Goal: Register for event/course

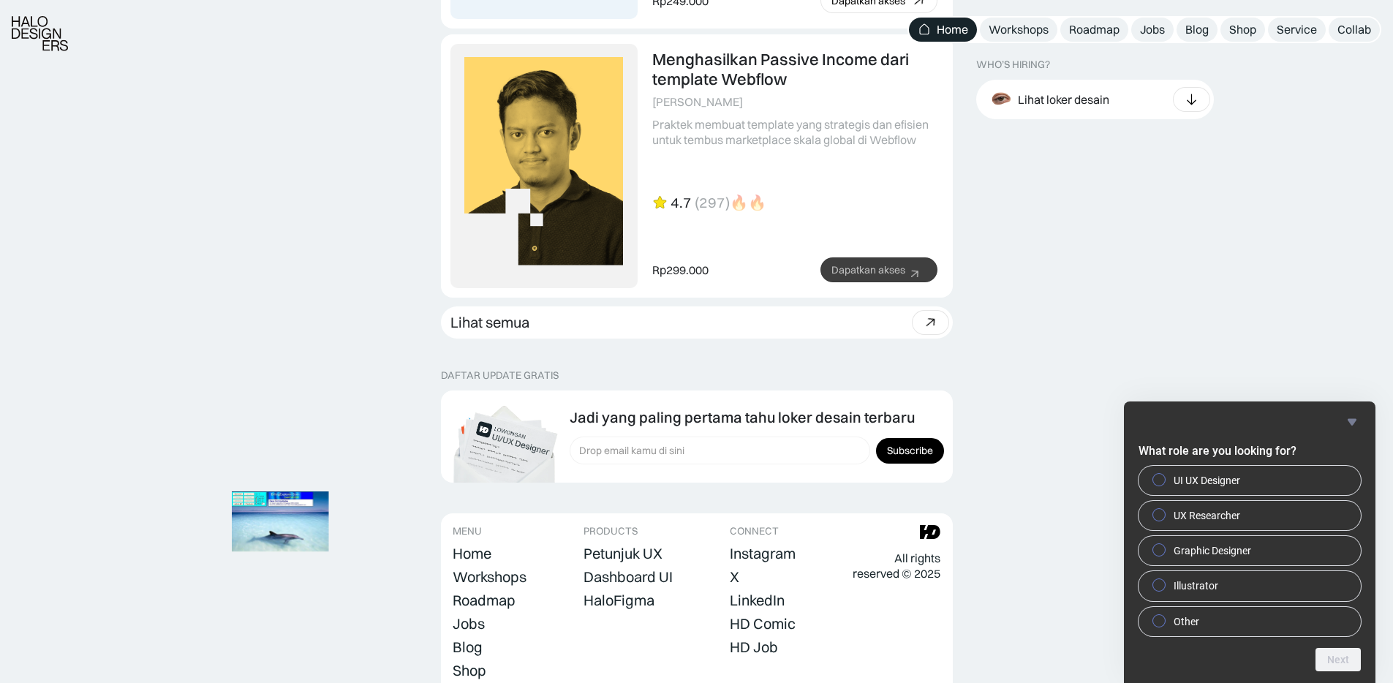
scroll to position [4056, 0]
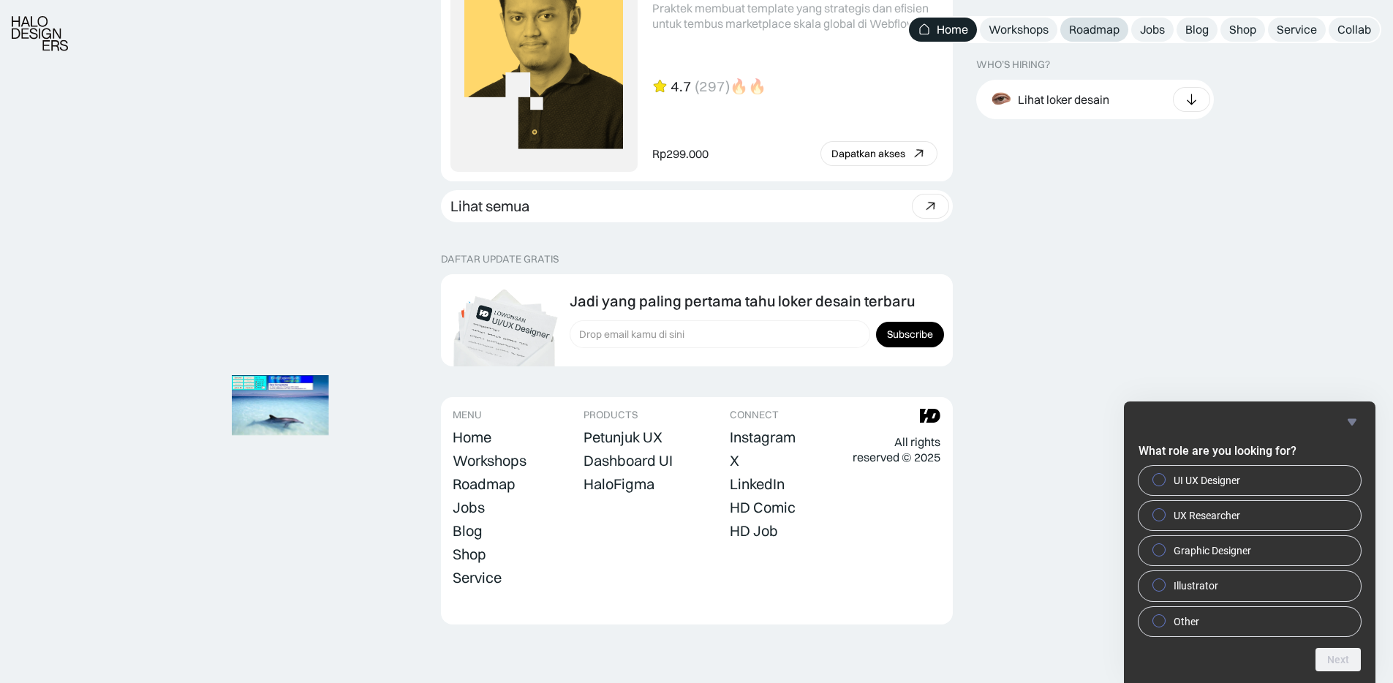
click at [1099, 22] on div "Roadmap" at bounding box center [1094, 29] width 50 height 15
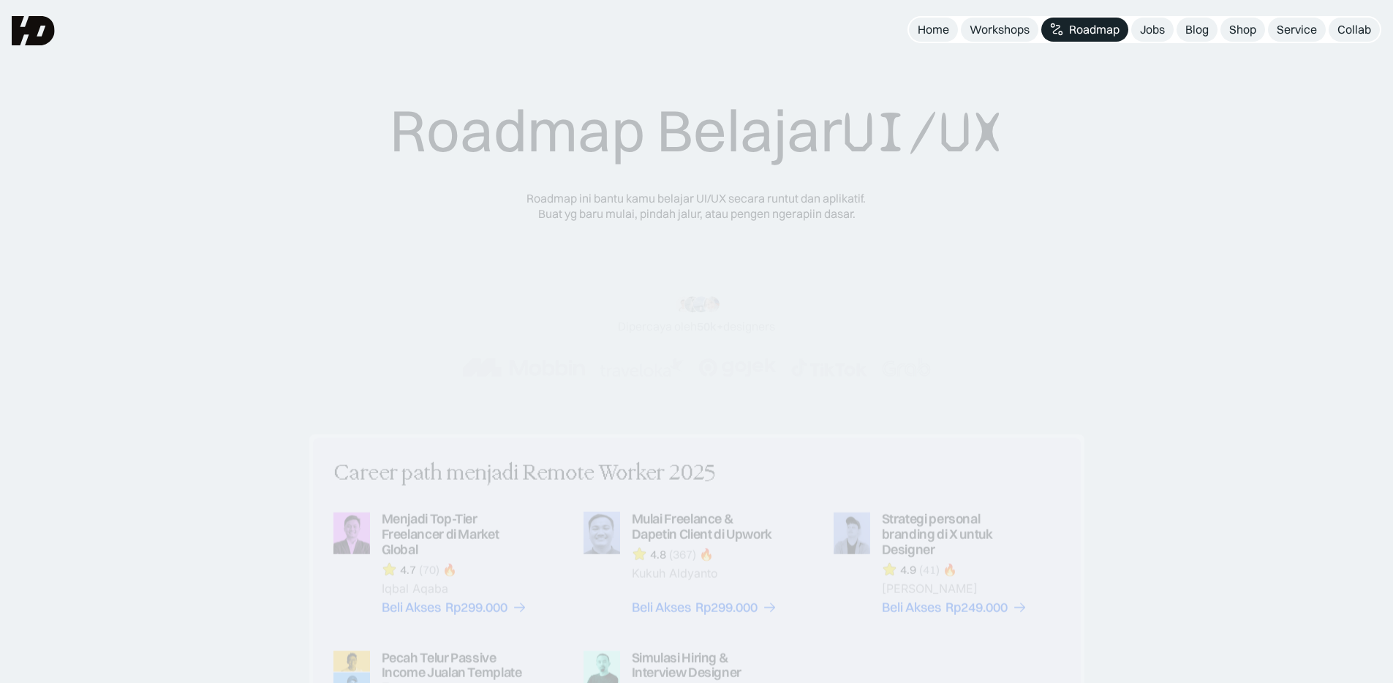
click at [987, 26] on div "Workshops" at bounding box center [1000, 29] width 60 height 15
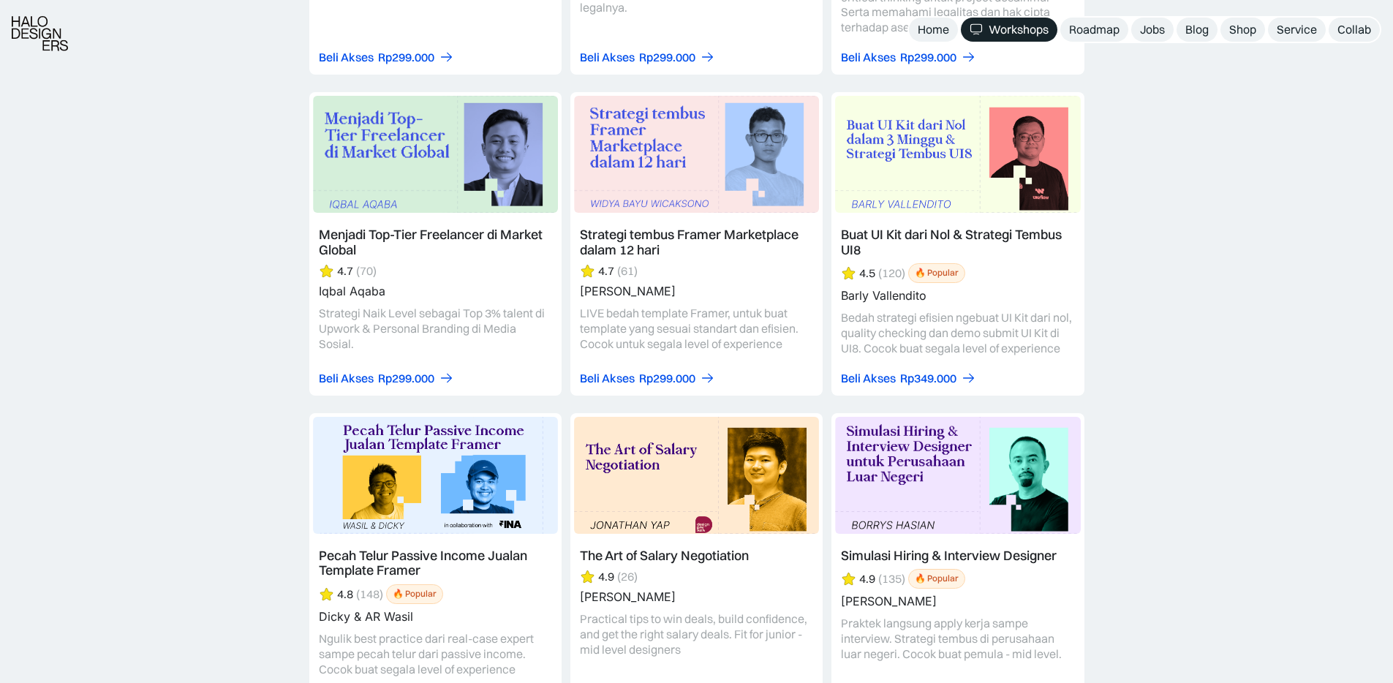
scroll to position [2404, 0]
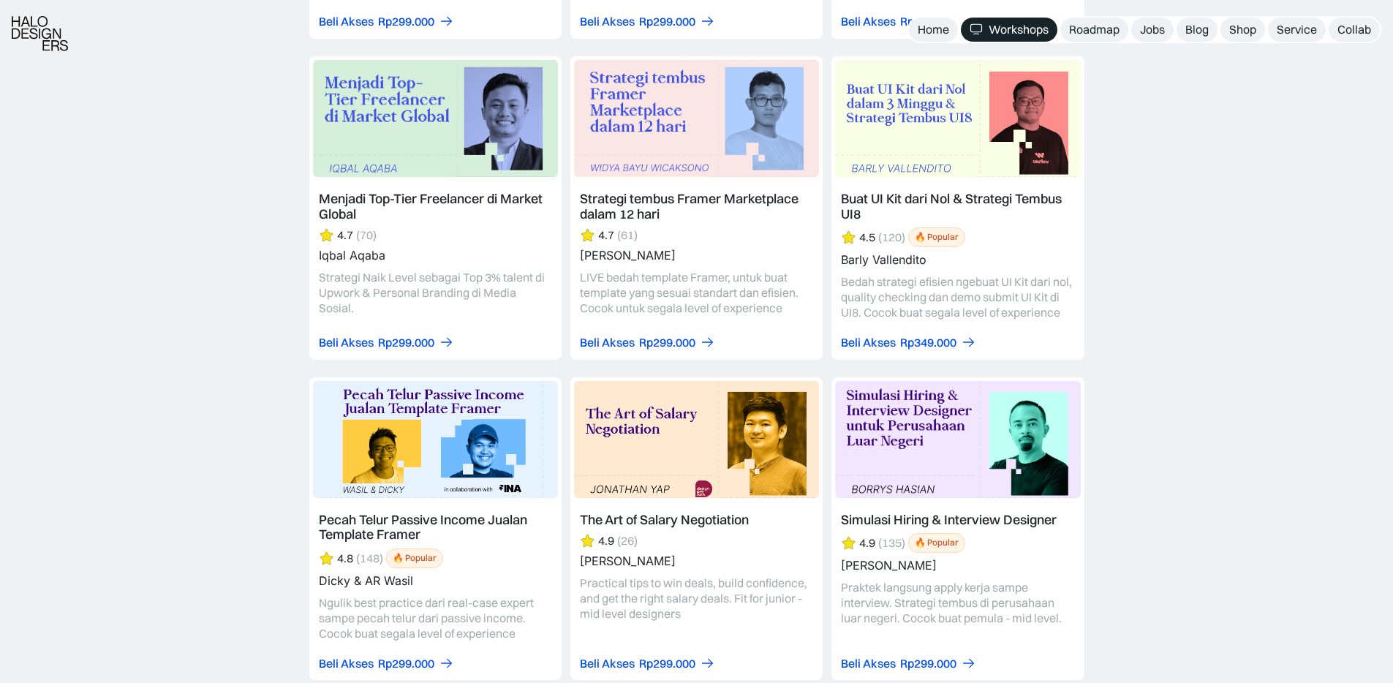
click at [431, 501] on link at bounding box center [435, 529] width 252 height 304
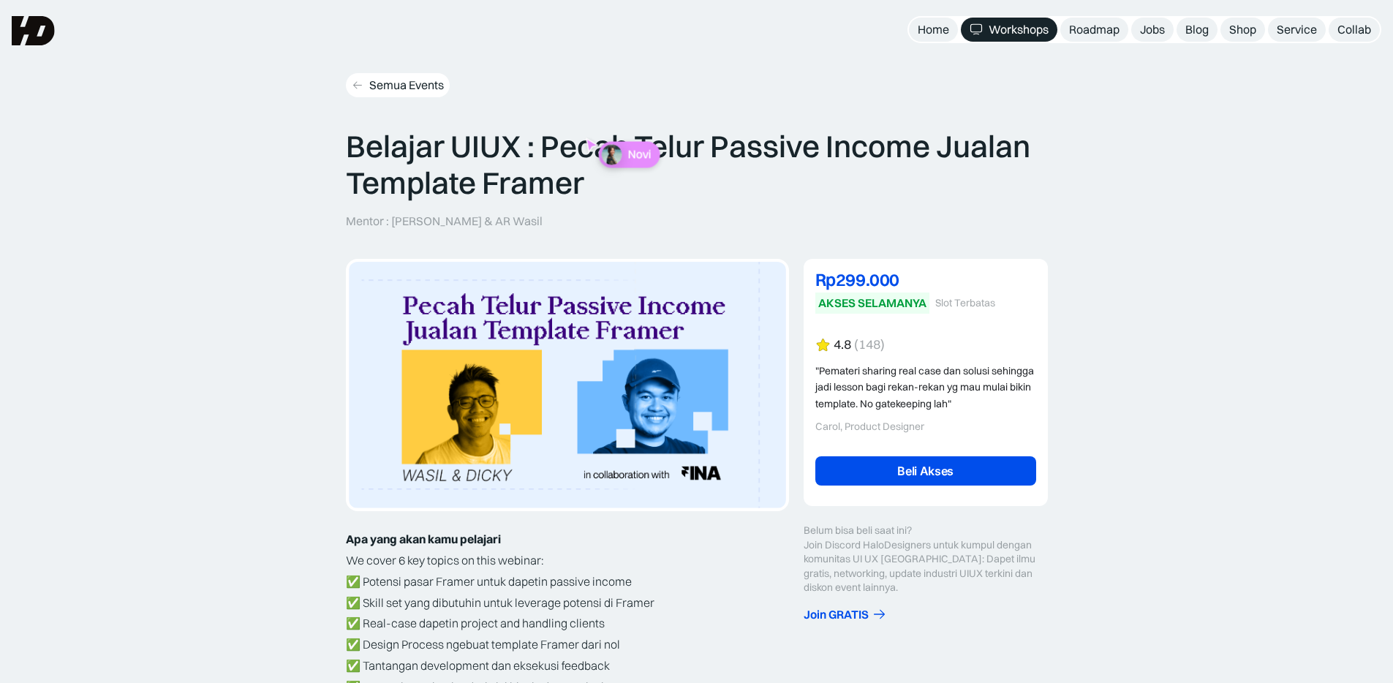
click at [397, 87] on div "Semua Events" at bounding box center [406, 85] width 75 height 15
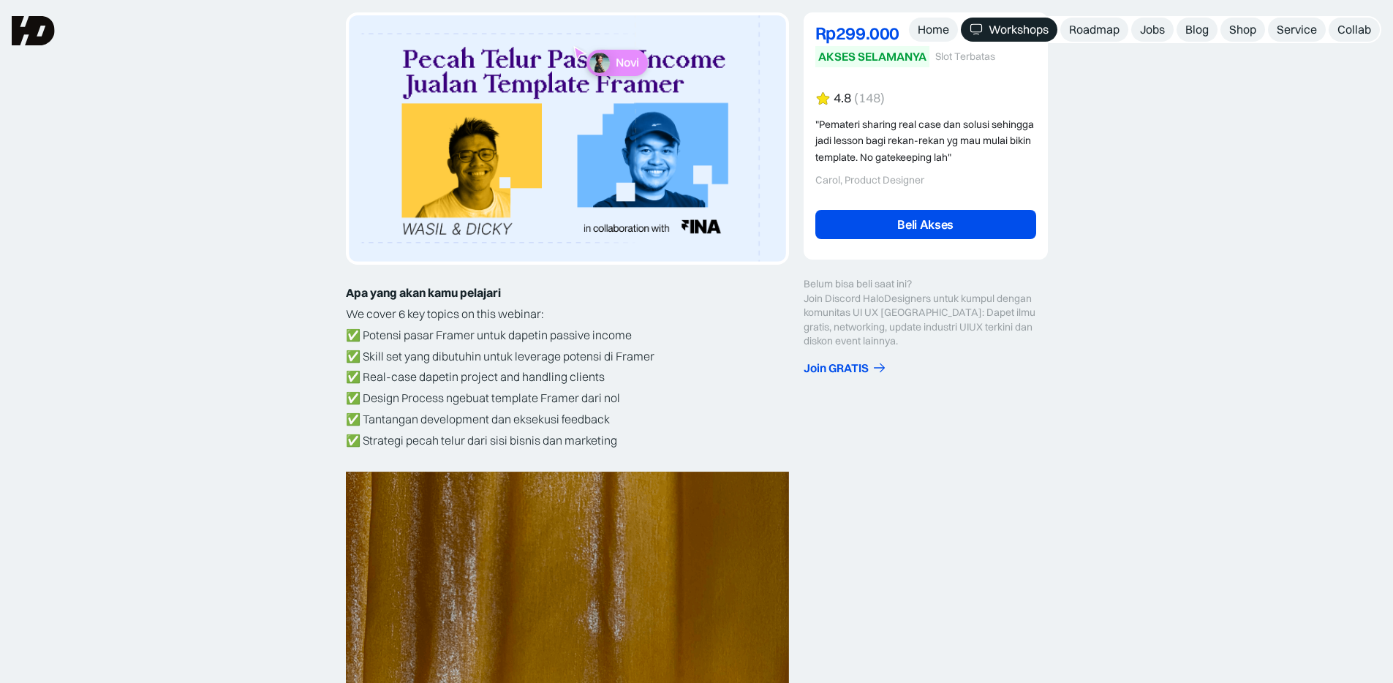
scroll to position [227, 0]
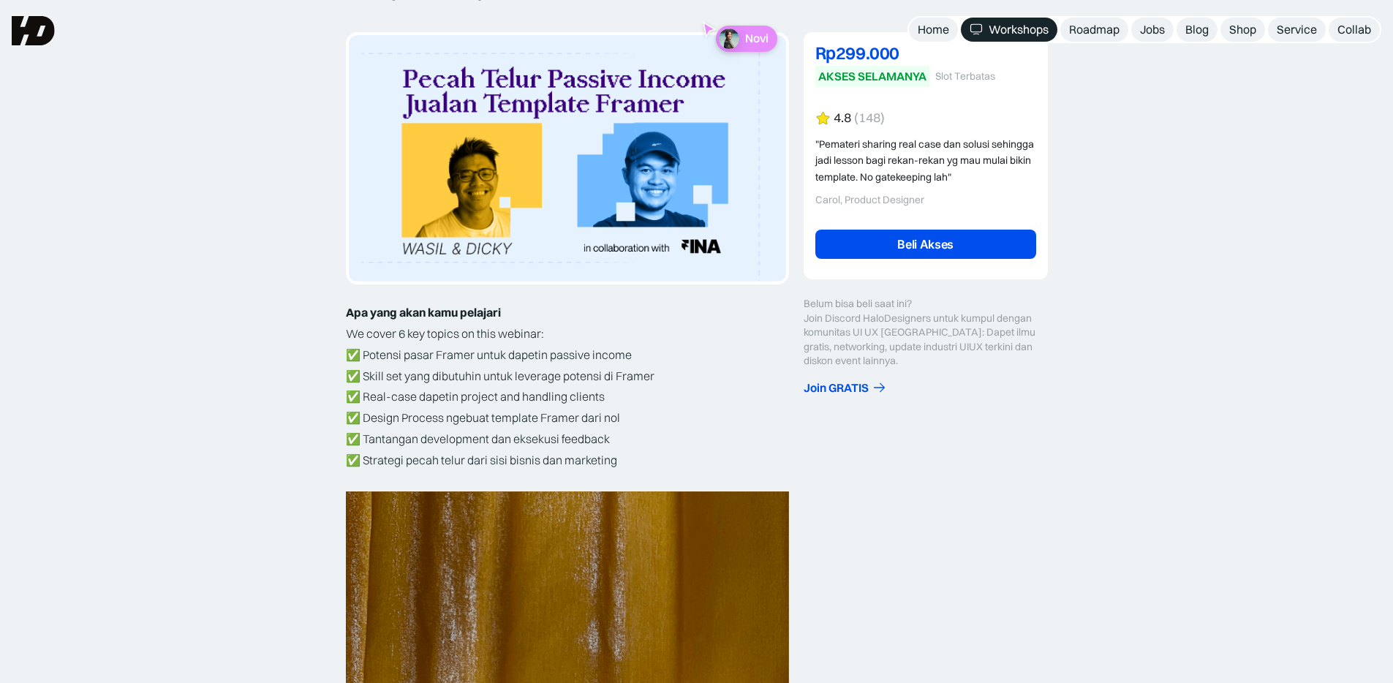
drag, startPoint x: 852, startPoint y: 193, endPoint x: 992, endPoint y: 200, distance: 139.9
click at [992, 200] on div "Carol, Product Designer" at bounding box center [926, 200] width 221 height 12
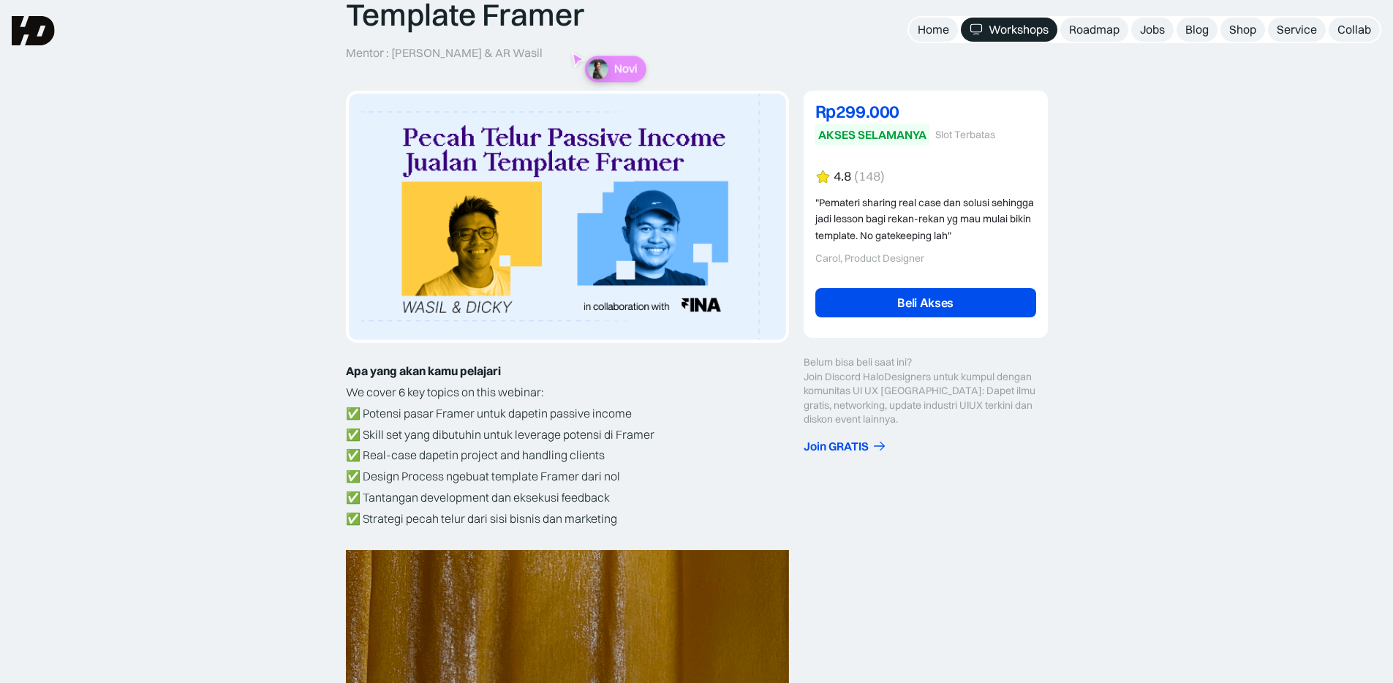
scroll to position [0, 0]
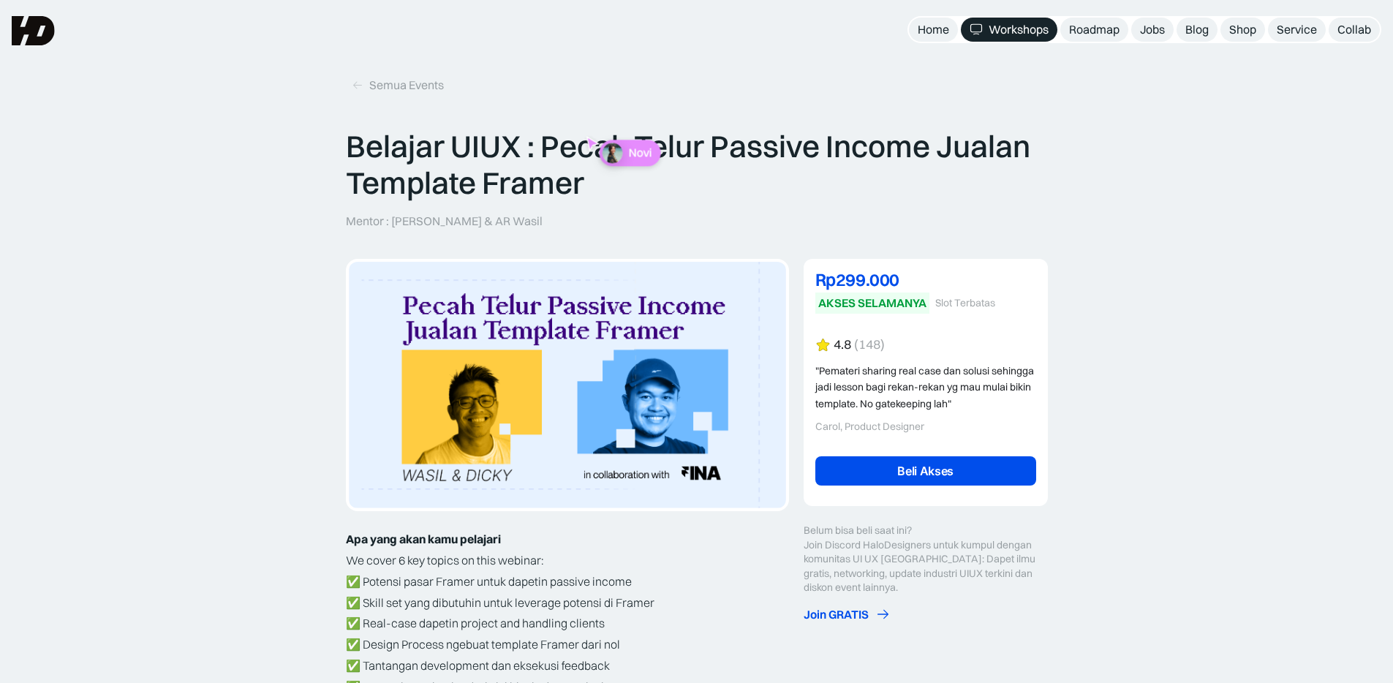
click at [825, 612] on div "Join GRATIS" at bounding box center [836, 614] width 65 height 15
click at [867, 466] on link "Beli Akses" at bounding box center [926, 470] width 221 height 29
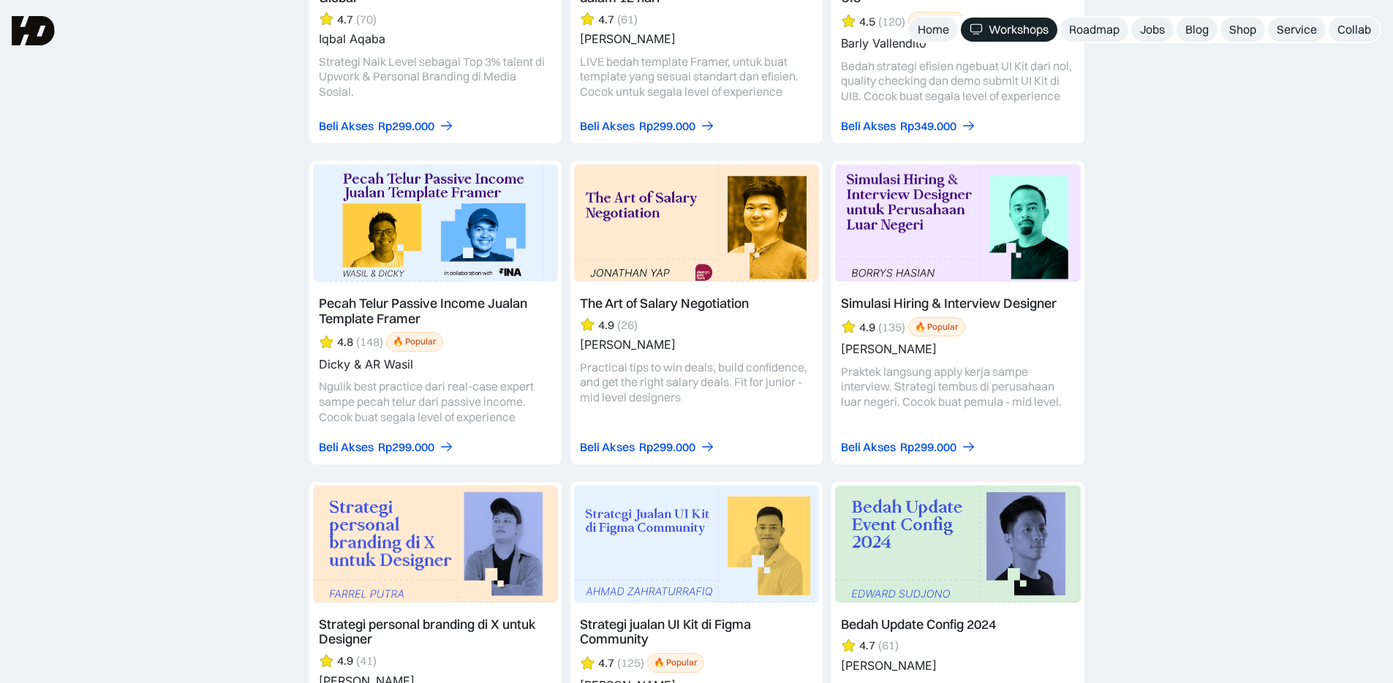
scroll to position [2602, 0]
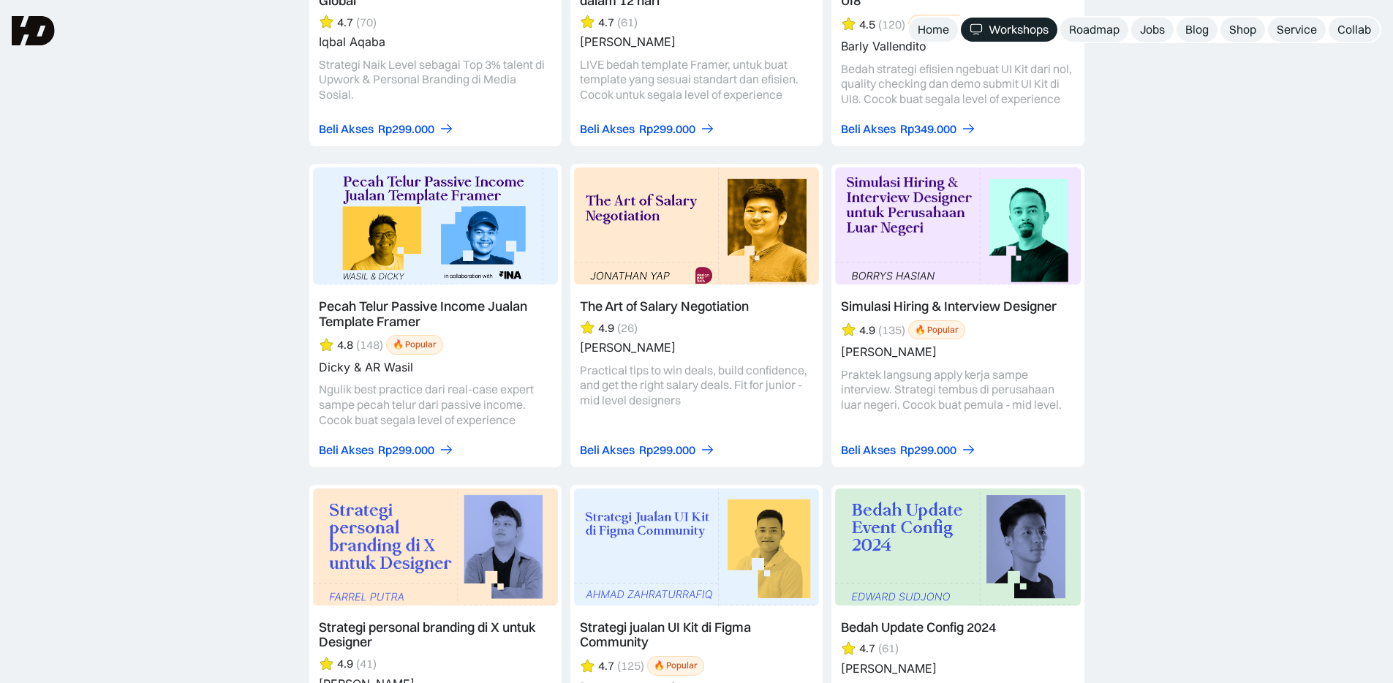
click at [426, 379] on link at bounding box center [435, 316] width 252 height 304
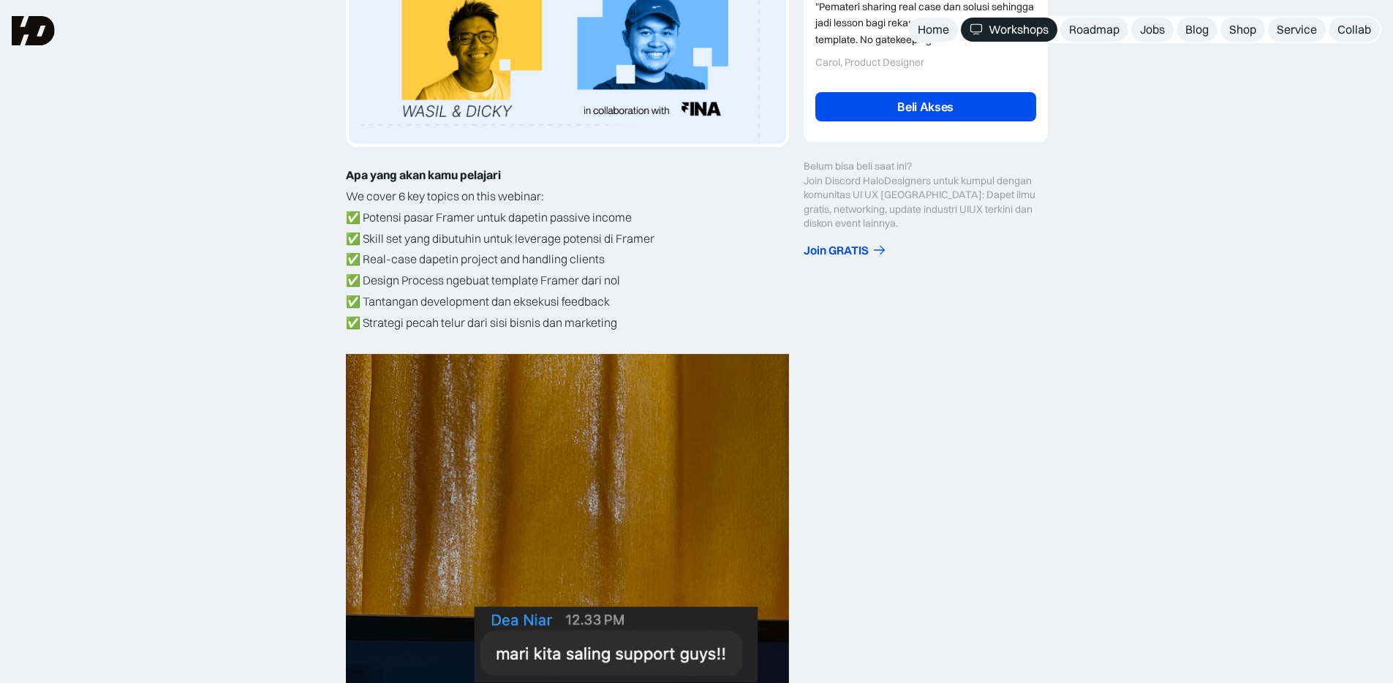
scroll to position [230, 0]
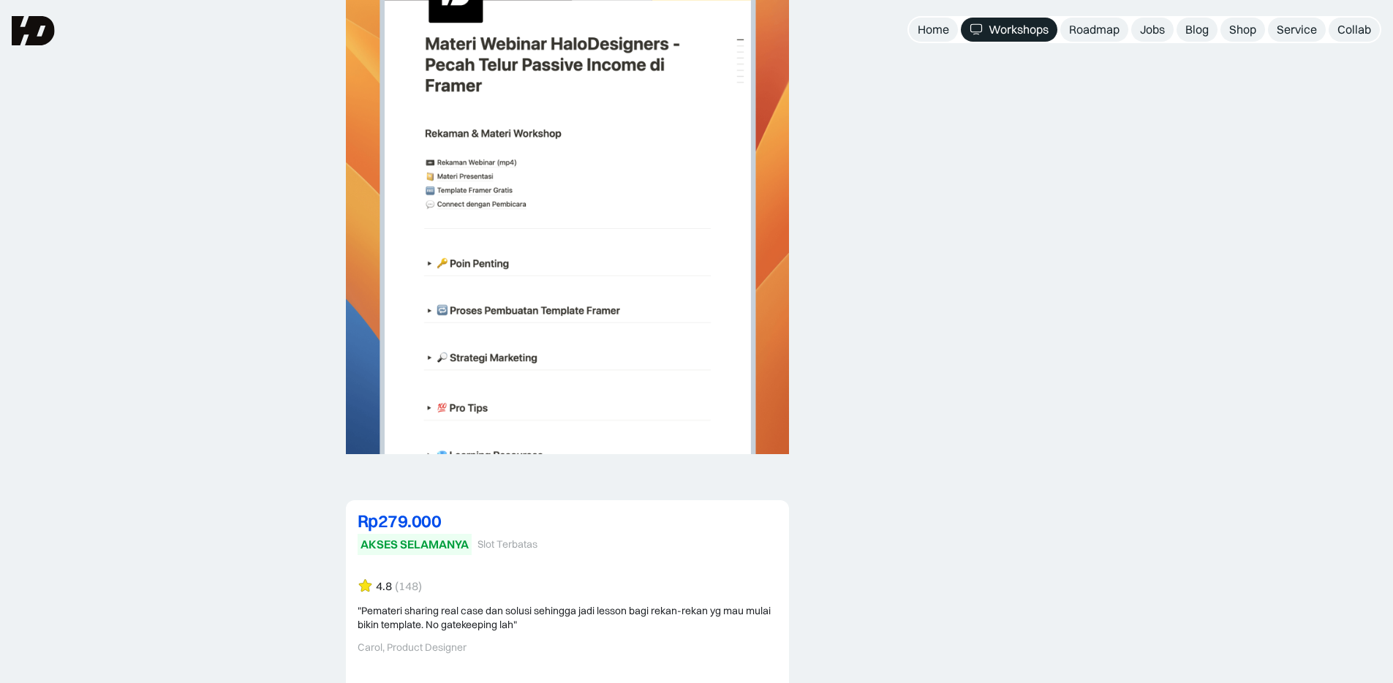
scroll to position [3040, 0]
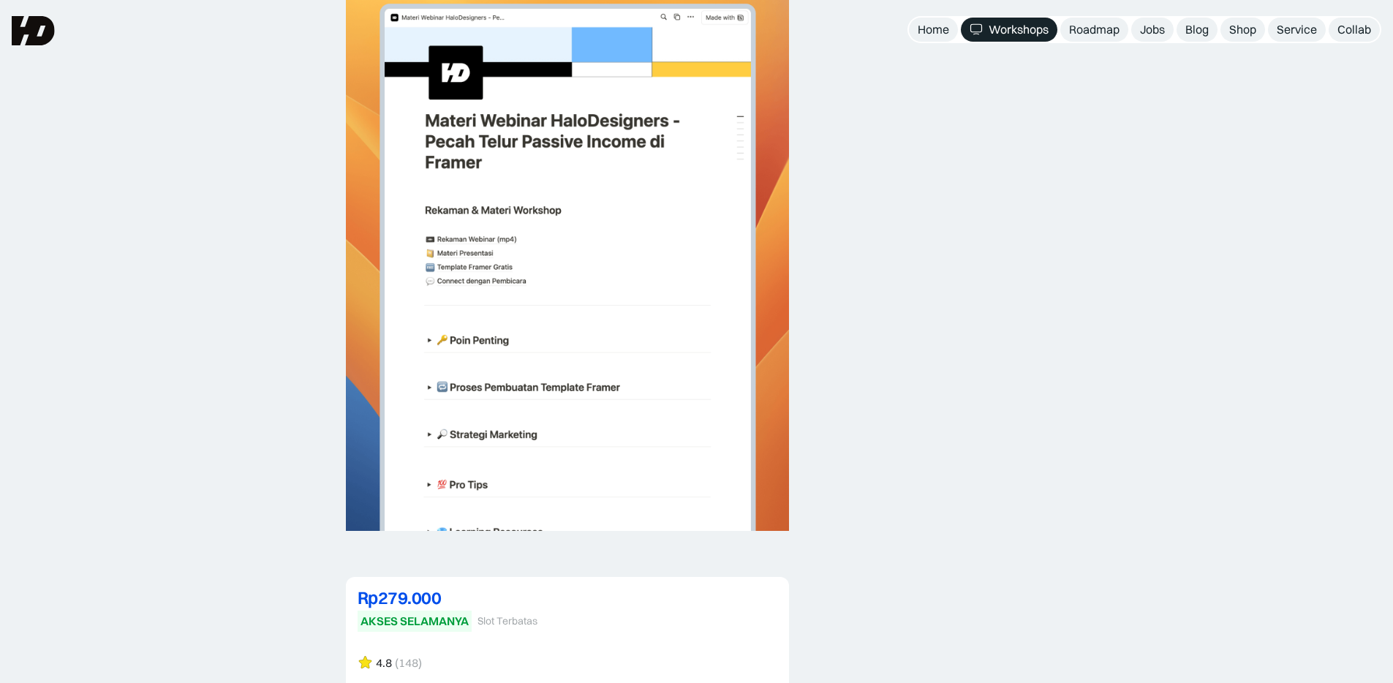
click at [714, 126] on img at bounding box center [567, 248] width 443 height 565
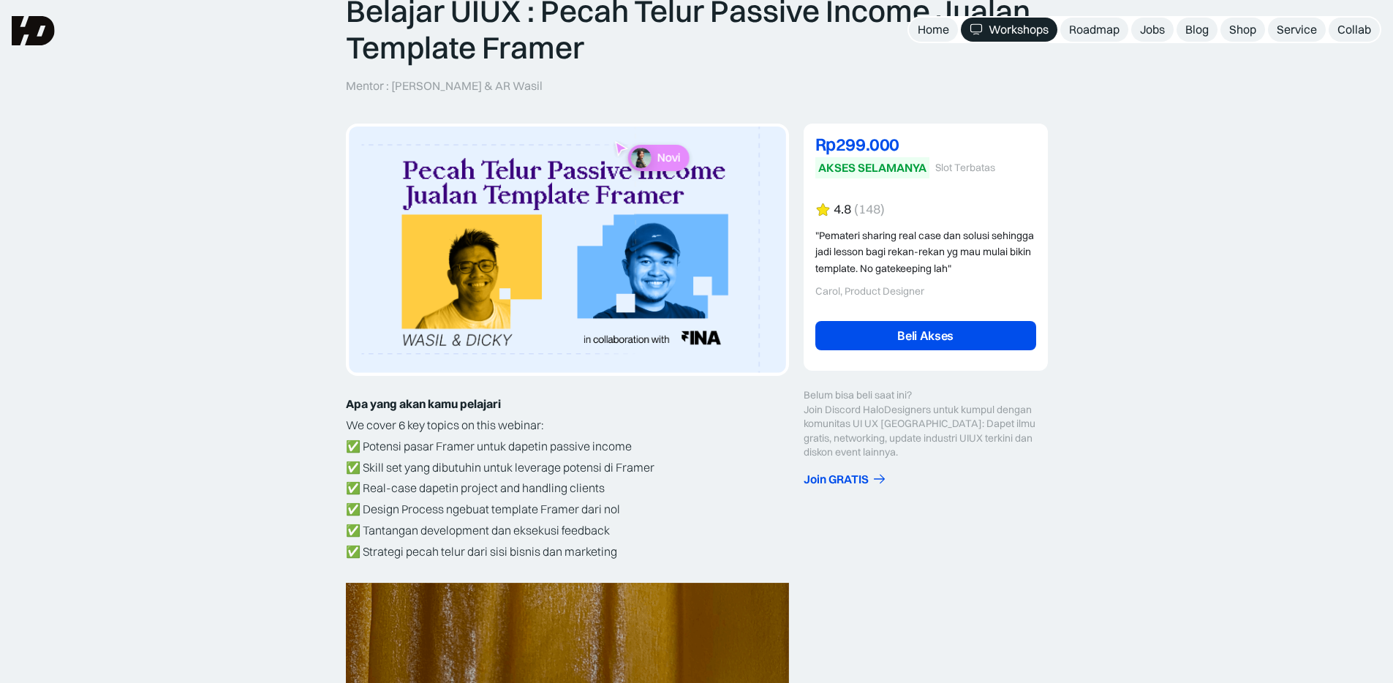
scroll to position [0, 0]
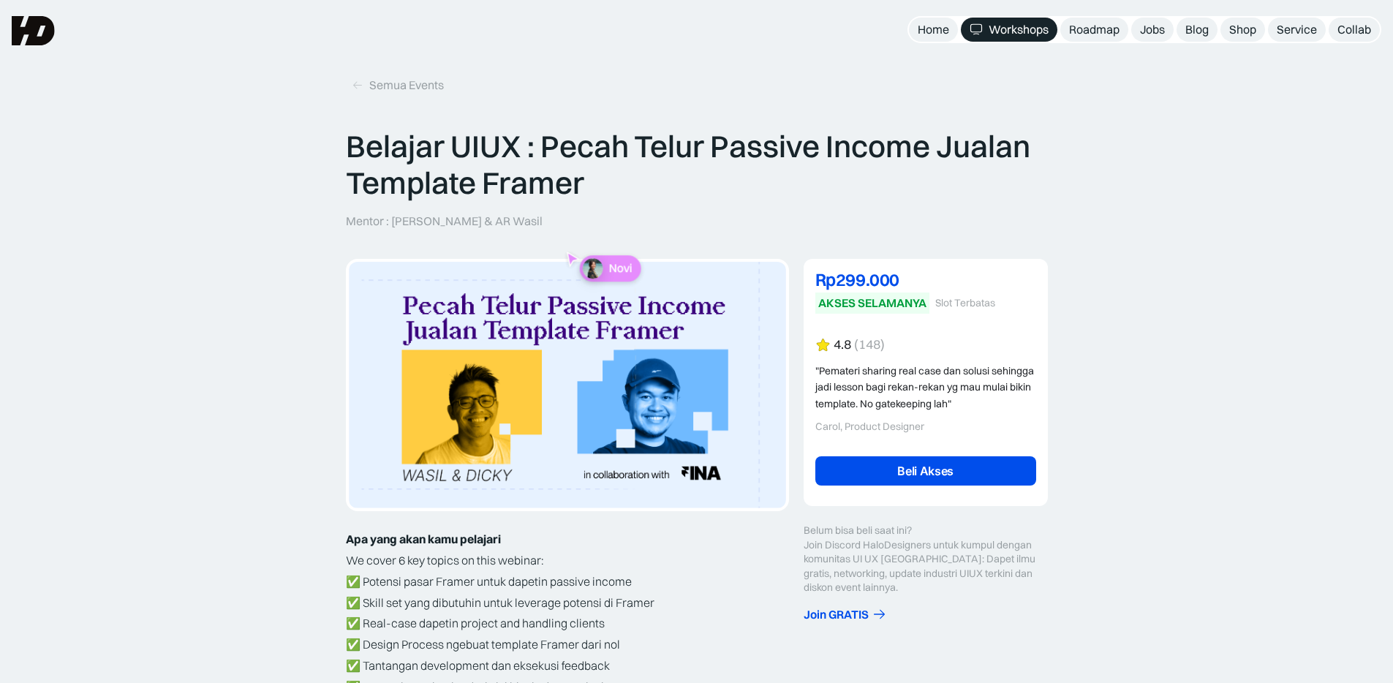
click at [854, 478] on link "Beli Akses" at bounding box center [926, 470] width 221 height 29
